Goal: Entertainment & Leisure: Consume media (video, audio)

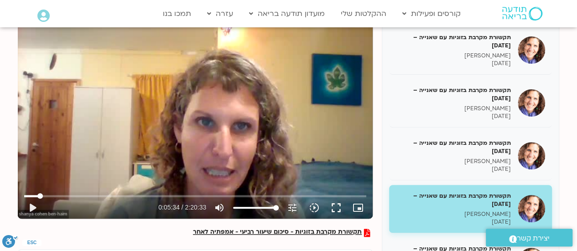
scroll to position [127, 0]
click at [34, 207] on button "play_arrow" at bounding box center [32, 208] width 22 height 22
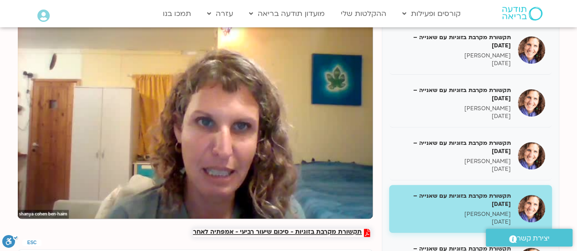
click at [302, 233] on span "תקשורת מקרבת בזוגיות - סיכום שיעור רביעי - אמפתיה לאחר" at bounding box center [277, 233] width 169 height 8
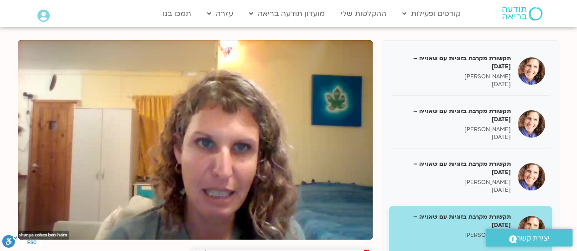
scroll to position [97, 0]
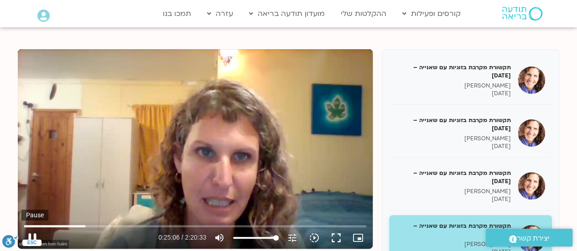
click at [32, 237] on button "pause" at bounding box center [32, 238] width 22 height 22
click at [31, 236] on button "play_arrow" at bounding box center [32, 238] width 22 height 22
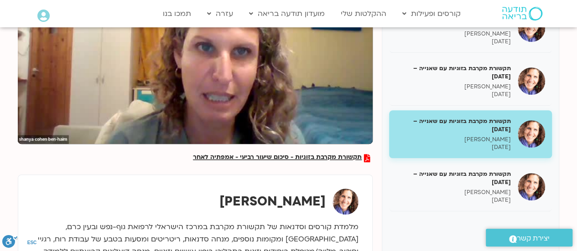
scroll to position [208, 0]
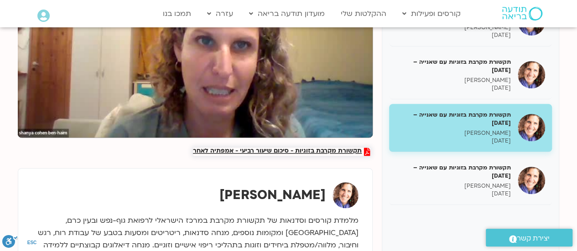
click at [302, 151] on span "תקשורת מקרבת בזוגיות - סיכום שיעור רביעי - אמפתיה לאחר" at bounding box center [277, 152] width 169 height 8
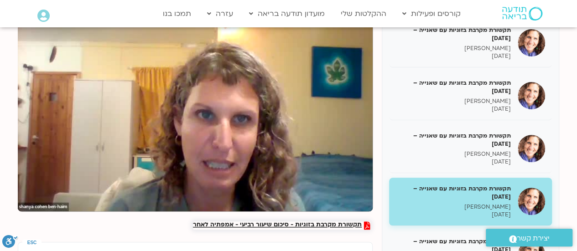
scroll to position [109, 0]
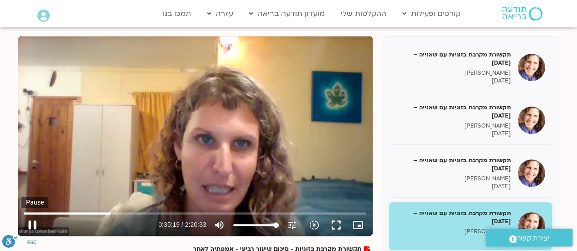
click at [34, 224] on button "pause" at bounding box center [32, 225] width 22 height 22
click at [30, 226] on button "play_arrow" at bounding box center [32, 225] width 22 height 22
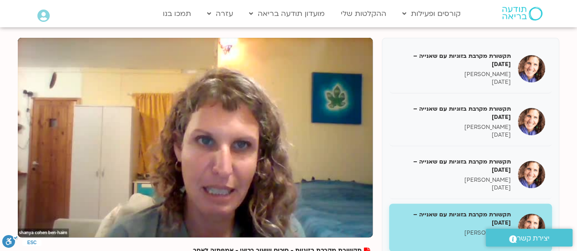
scroll to position [106, 0]
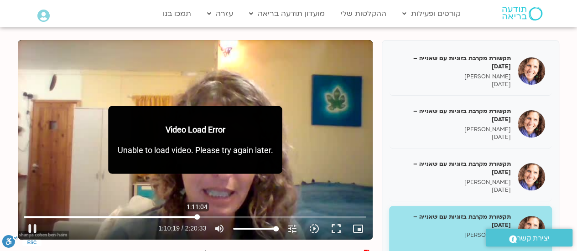
click at [197, 217] on input "Seek" at bounding box center [195, 216] width 342 height 5
click at [214, 216] on input "Seek" at bounding box center [195, 216] width 342 height 5
click at [215, 216] on input "Seek" at bounding box center [195, 216] width 342 height 5
click at [217, 216] on input "Seek" at bounding box center [195, 216] width 342 height 5
click at [29, 225] on button "pause" at bounding box center [32, 229] width 22 height 22
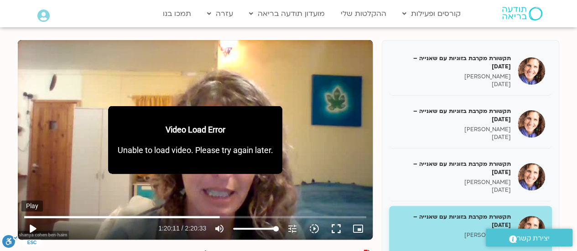
click at [30, 226] on button "play_arrow" at bounding box center [32, 229] width 22 height 22
click at [222, 216] on input "Seek" at bounding box center [195, 216] width 342 height 5
click at [250, 215] on input "Seek" at bounding box center [195, 216] width 342 height 5
click at [252, 217] on input "Seek" at bounding box center [195, 216] width 342 height 5
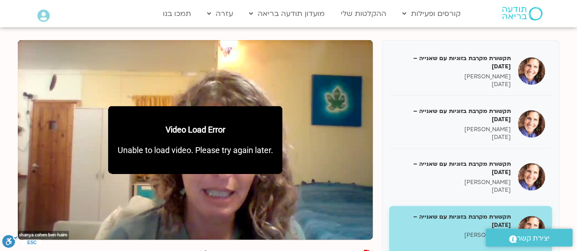
scroll to position [109, 0]
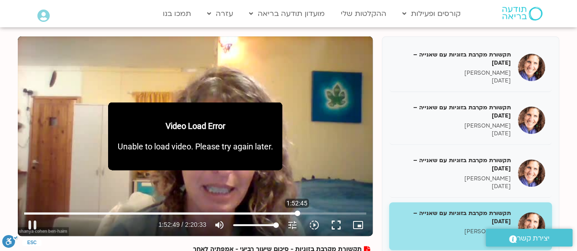
click at [297, 214] on input "Seek" at bounding box center [195, 213] width 342 height 5
click at [319, 211] on input "Seek" at bounding box center [195, 213] width 342 height 5
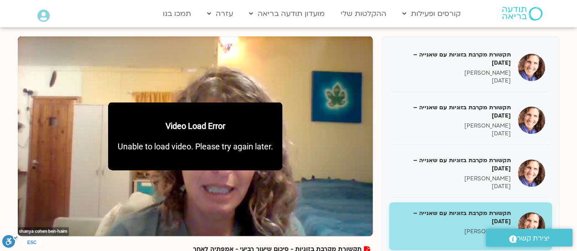
drag, startPoint x: 577, startPoint y: 67, endPoint x: 579, endPoint y: 77, distance: 10.4
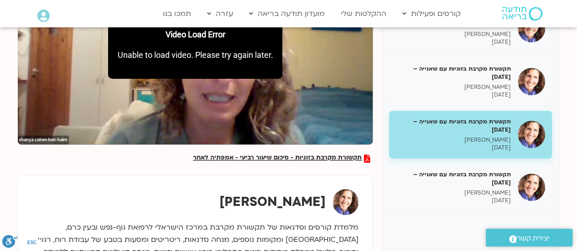
scroll to position [203, 0]
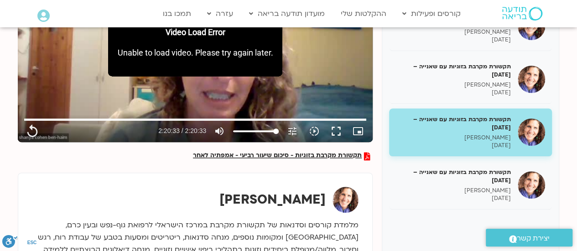
type input "8433.4"
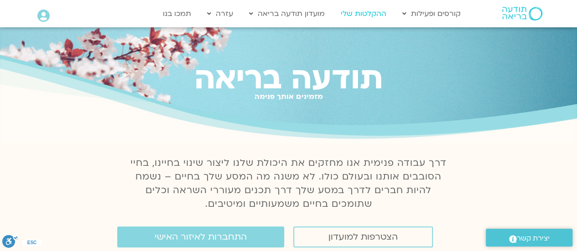
click at [368, 13] on link "ההקלטות שלי" at bounding box center [363, 13] width 55 height 17
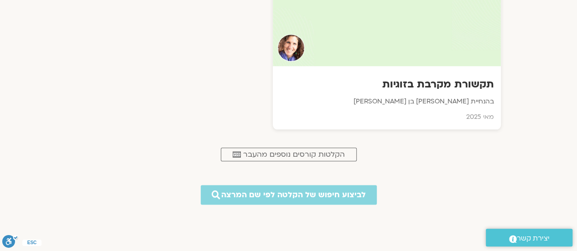
scroll to position [471, 0]
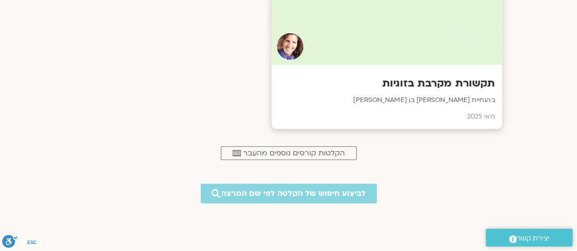
click at [433, 93] on div "תקשורת מקרבת בזוגיות בהנחיית שאנייה כהן בן חיים מאי 2025" at bounding box center [386, 97] width 230 height 64
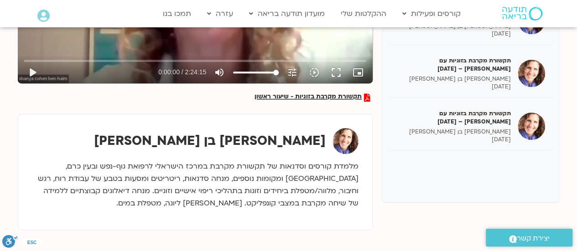
scroll to position [280, 0]
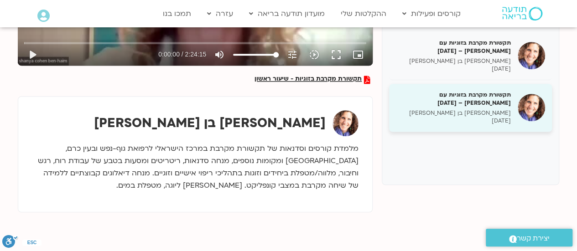
click at [490, 106] on div "תקשורת מקרבת בזוגיות עם שאנייה – 17/06/25 שאנייה כהן בן חיים 17/06/2025" at bounding box center [453, 108] width 115 height 34
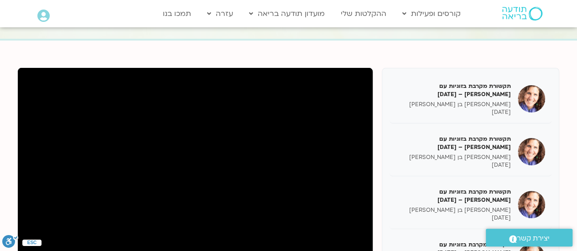
scroll to position [75, 0]
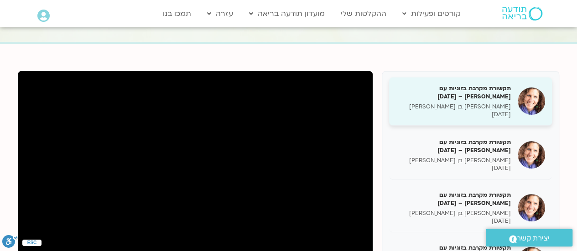
click at [482, 93] on h5 "תקשורת מקרבת בזוגיות עם שאנייה – 20/05/25" at bounding box center [453, 92] width 115 height 16
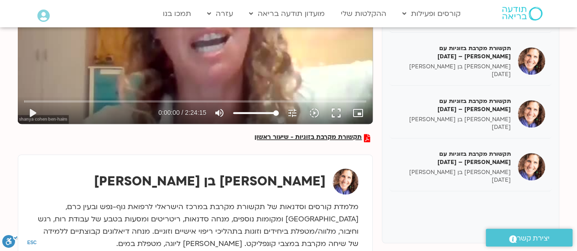
scroll to position [227, 0]
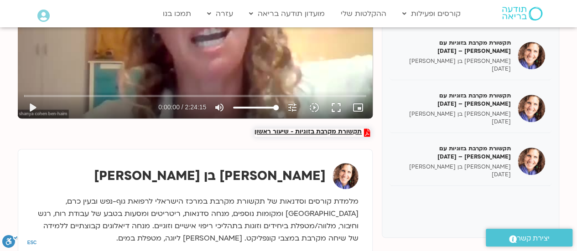
click at [298, 130] on span "תקשורת מקרבת בזוגיות - שיעור ראשון" at bounding box center [308, 133] width 107 height 8
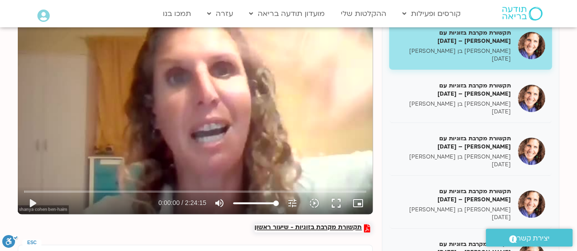
scroll to position [105, 0]
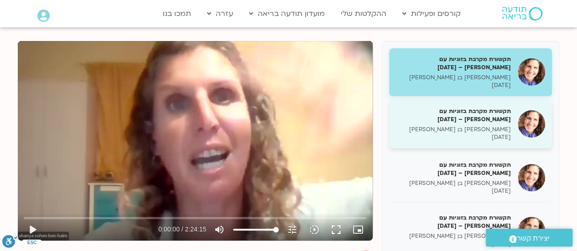
click at [508, 125] on div "תקשורת מקרבת בזוגיות עם שאנייה – 27/05/25 שאנייה כהן בן חיים 27/05/2025" at bounding box center [453, 124] width 115 height 34
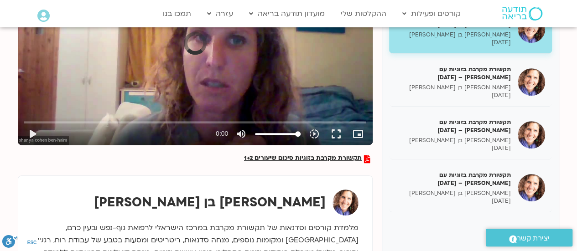
scroll to position [205, 0]
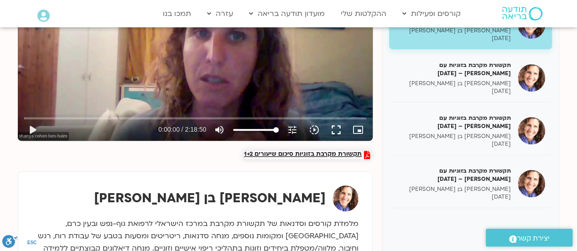
click at [275, 153] on span "תקשורת מקרבת בזוגיות סיכום שיעורים 1+2" at bounding box center [303, 155] width 118 height 8
click at [492, 76] on h5 "תקשורת מקרבת בזוגיות עם שאנייה – 03/06/25" at bounding box center [453, 69] width 115 height 16
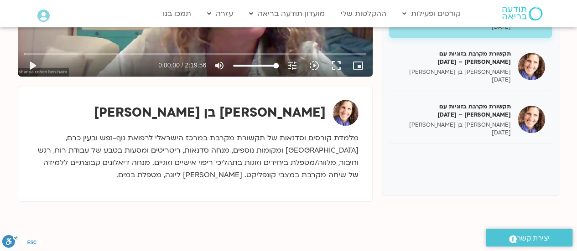
scroll to position [259, 0]
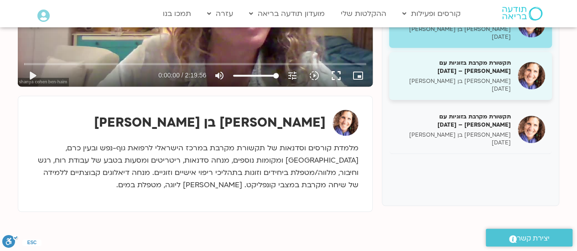
click at [479, 81] on p "שאנייה כהן בן חיים" at bounding box center [453, 82] width 115 height 8
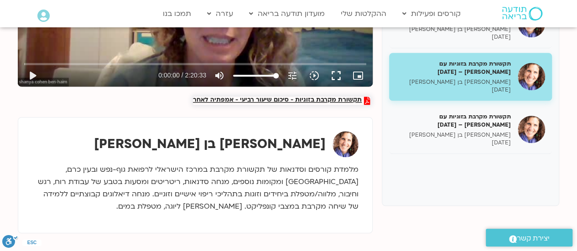
click at [291, 101] on span "תקשורת מקרבת בזוגיות - סיכום שיעור רביעי - אמפתיה לאחר" at bounding box center [277, 101] width 169 height 8
click at [347, 99] on span "תקשורת מקרבת בזוגיות - סיכום שיעור רביעי - אמפתיה לאחר" at bounding box center [277, 101] width 169 height 8
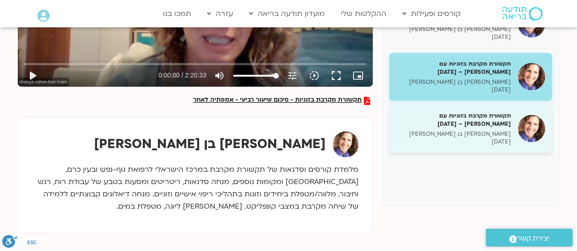
click at [492, 143] on p "17/06/2025" at bounding box center [453, 142] width 115 height 8
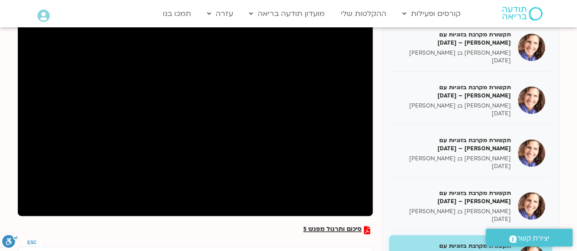
scroll to position [259, 0]
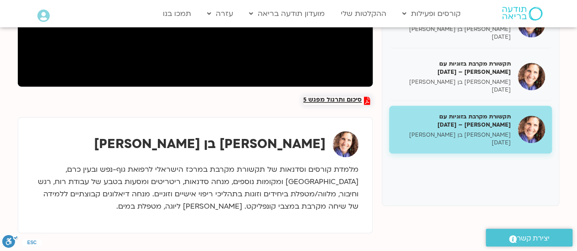
click at [329, 100] on span "סיכום ותרגול מפגש 5" at bounding box center [332, 101] width 58 height 8
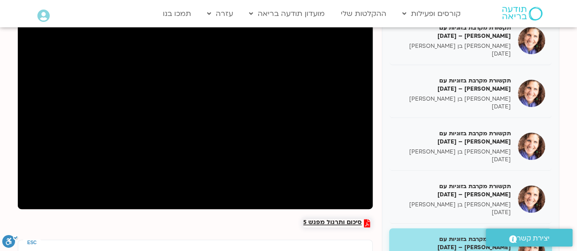
scroll to position [138, 0]
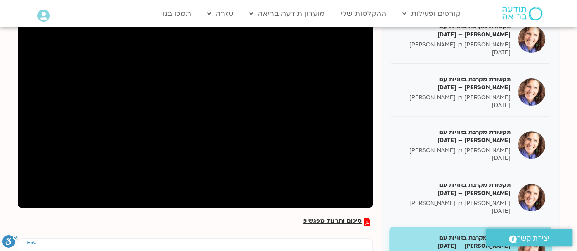
click at [191, 234] on div "סיכום ותרגול מפגש 5 תקשורת מקרבת בזוגיות עם שאנייה – 20/05/25 שאנייה כהן בן חיי…" at bounding box center [289, 181] width 542 height 347
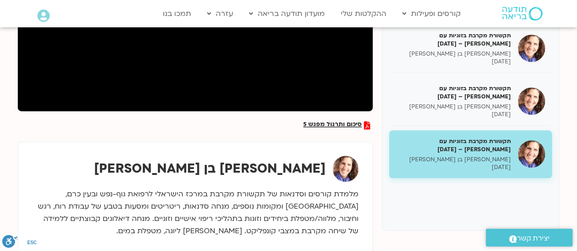
scroll to position [241, 0]
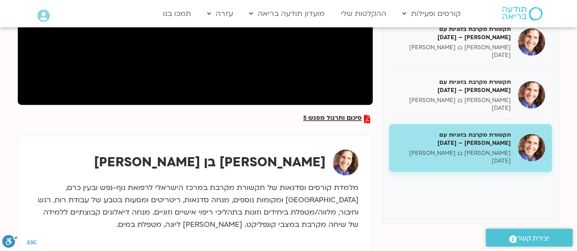
drag, startPoint x: 493, startPoint y: 138, endPoint x: 158, endPoint y: 161, distance: 336.1
click at [158, 161] on div "שאנייה כהן בן חיים" at bounding box center [195, 163] width 327 height 26
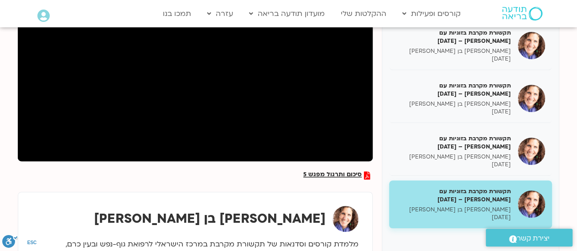
scroll to position [182, 0]
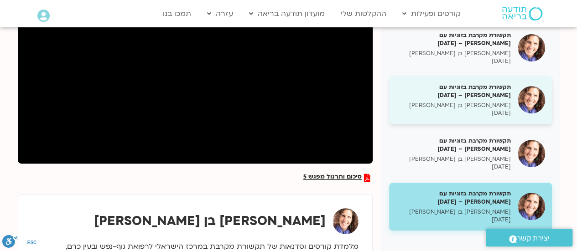
click at [496, 88] on h5 "תקשורת מקרבת בזוגיות עם שאנייה – 03/06/25" at bounding box center [453, 91] width 115 height 16
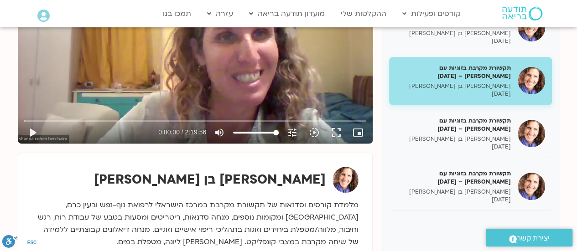
scroll to position [223, 0]
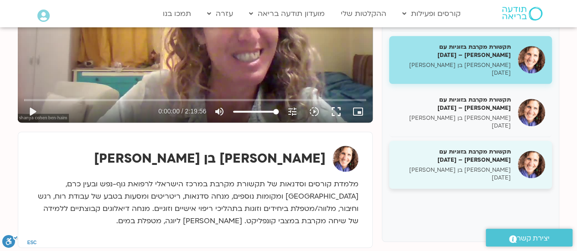
click at [477, 150] on h5 "תקשורת מקרבת בזוגיות עם [PERSON_NAME] – [DATE]" at bounding box center [453, 156] width 115 height 16
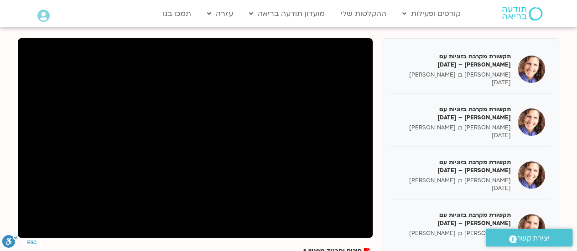
scroll to position [81, 0]
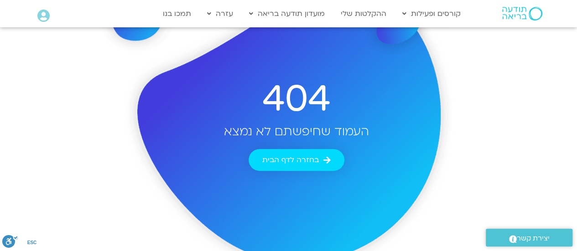
scroll to position [49, 0]
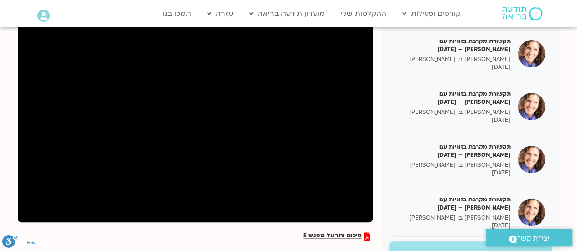
scroll to position [122, 0]
